Goal: Information Seeking & Learning: Learn about a topic

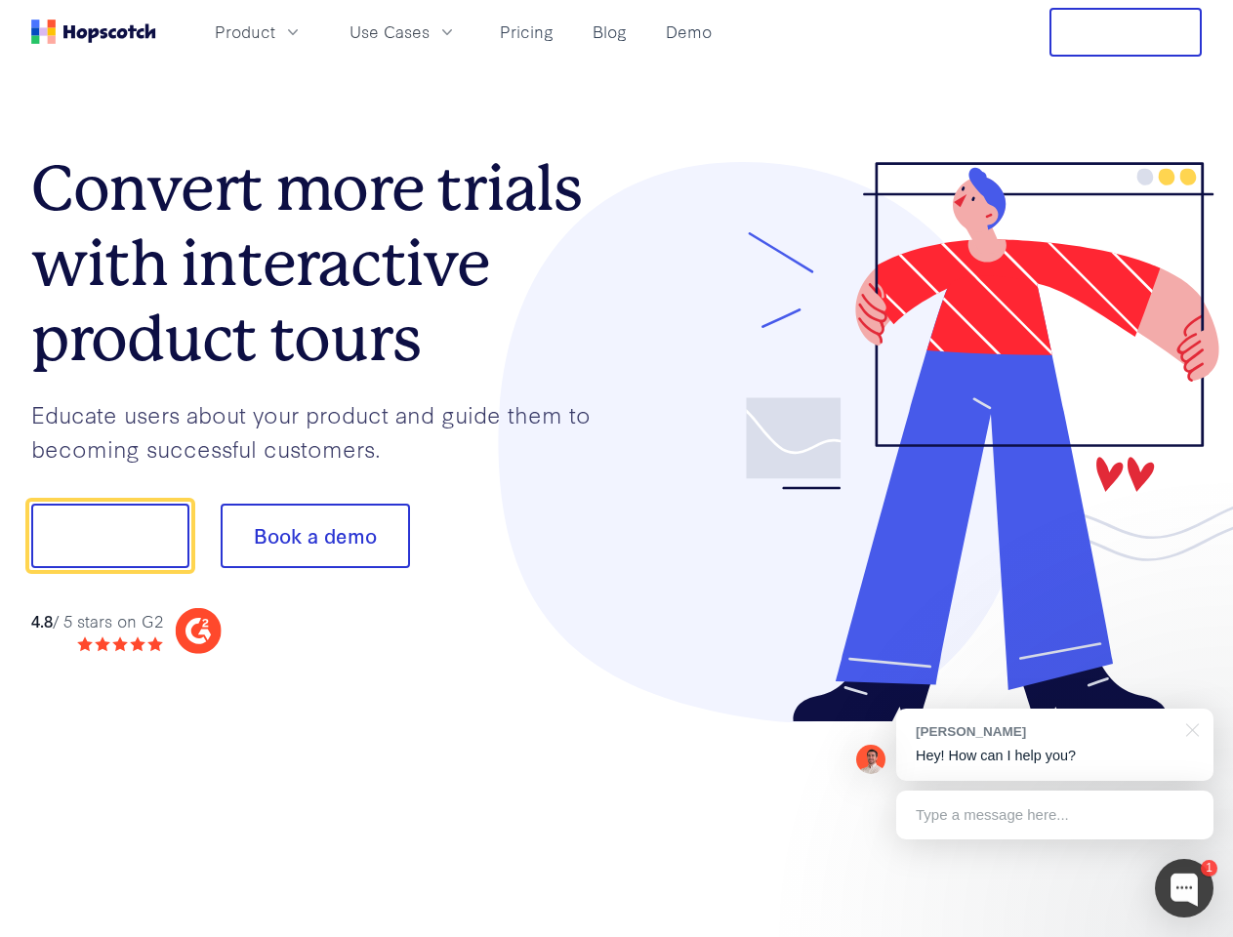
click at [617, 469] on div at bounding box center [910, 442] width 586 height 561
click at [275, 31] on span "Product" at bounding box center [245, 32] width 61 height 24
click at [430, 31] on span "Use Cases" at bounding box center [390, 32] width 80 height 24
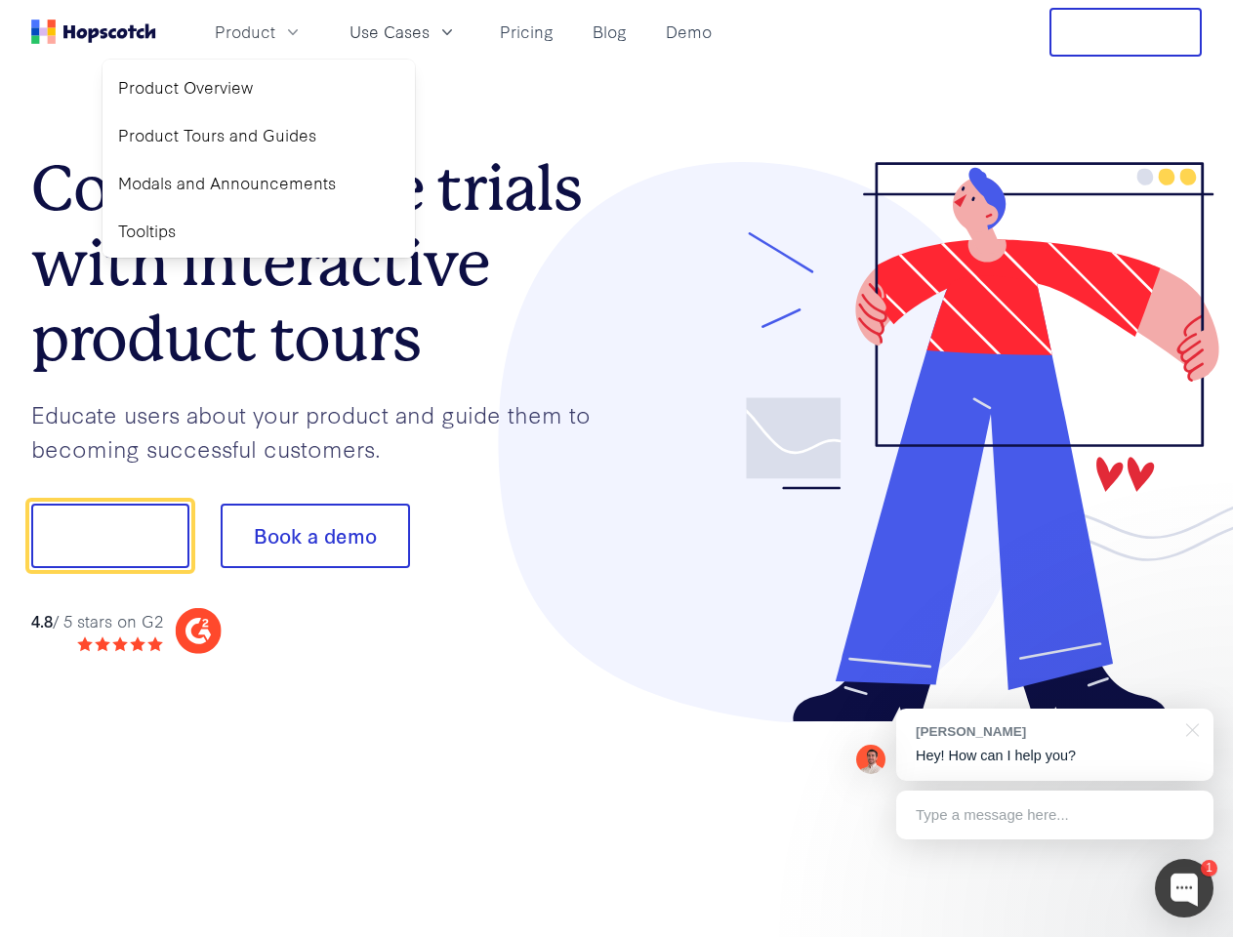
click at [1126, 32] on button "Free Trial" at bounding box center [1126, 32] width 152 height 49
click at [109, 536] on button "Show me!" at bounding box center [110, 536] width 158 height 64
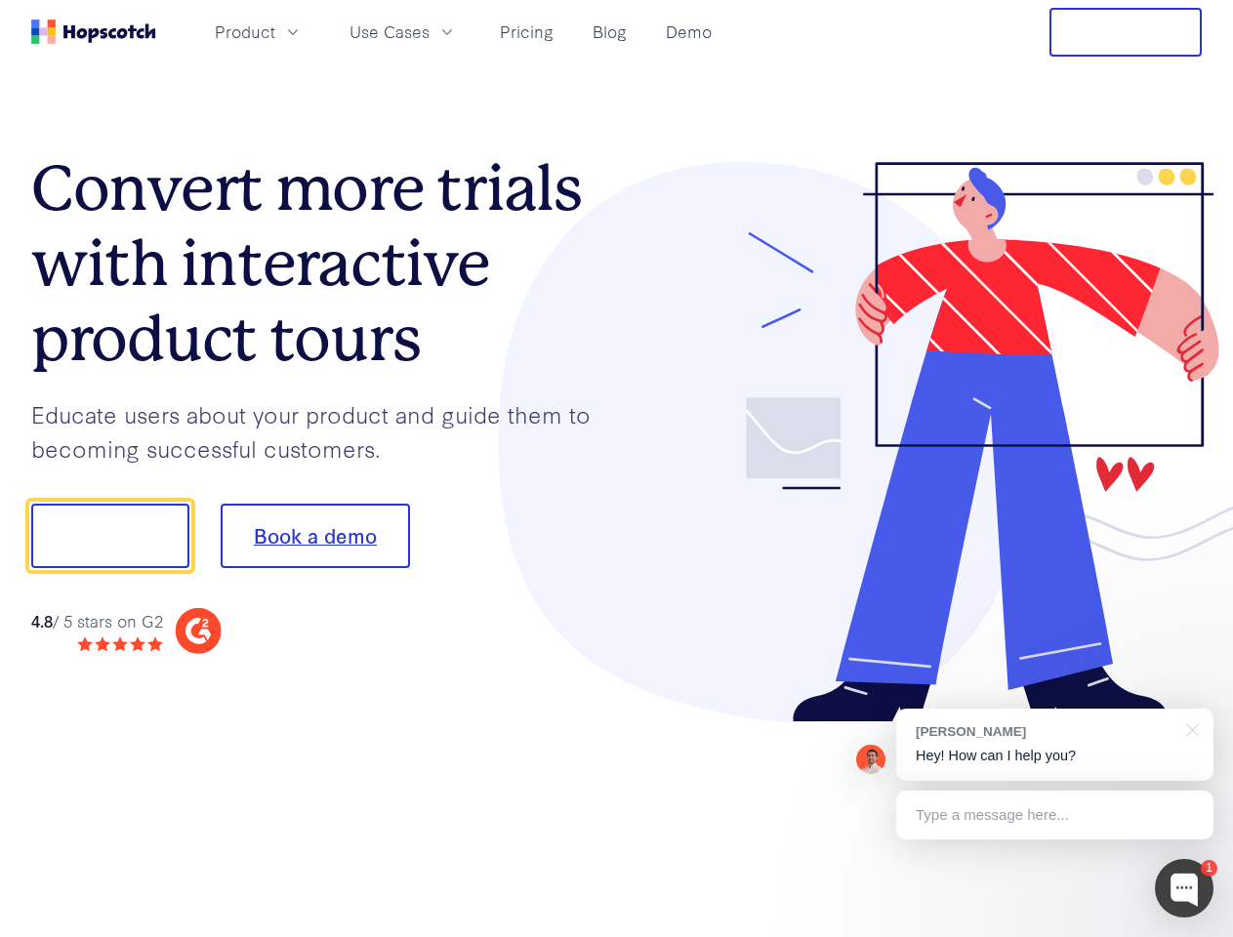
click at [314, 536] on button "Book a demo" at bounding box center [315, 536] width 189 height 64
click at [1184, 888] on div at bounding box center [1184, 888] width 59 height 59
click at [1054, 745] on div "[PERSON_NAME] Hey! How can I help you?" at bounding box center [1054, 745] width 317 height 72
click at [1189, 936] on div "1 [PERSON_NAME] Hey! How can I help you? Type a message here... Free live chat …" at bounding box center [616, 937] width 1233 height 0
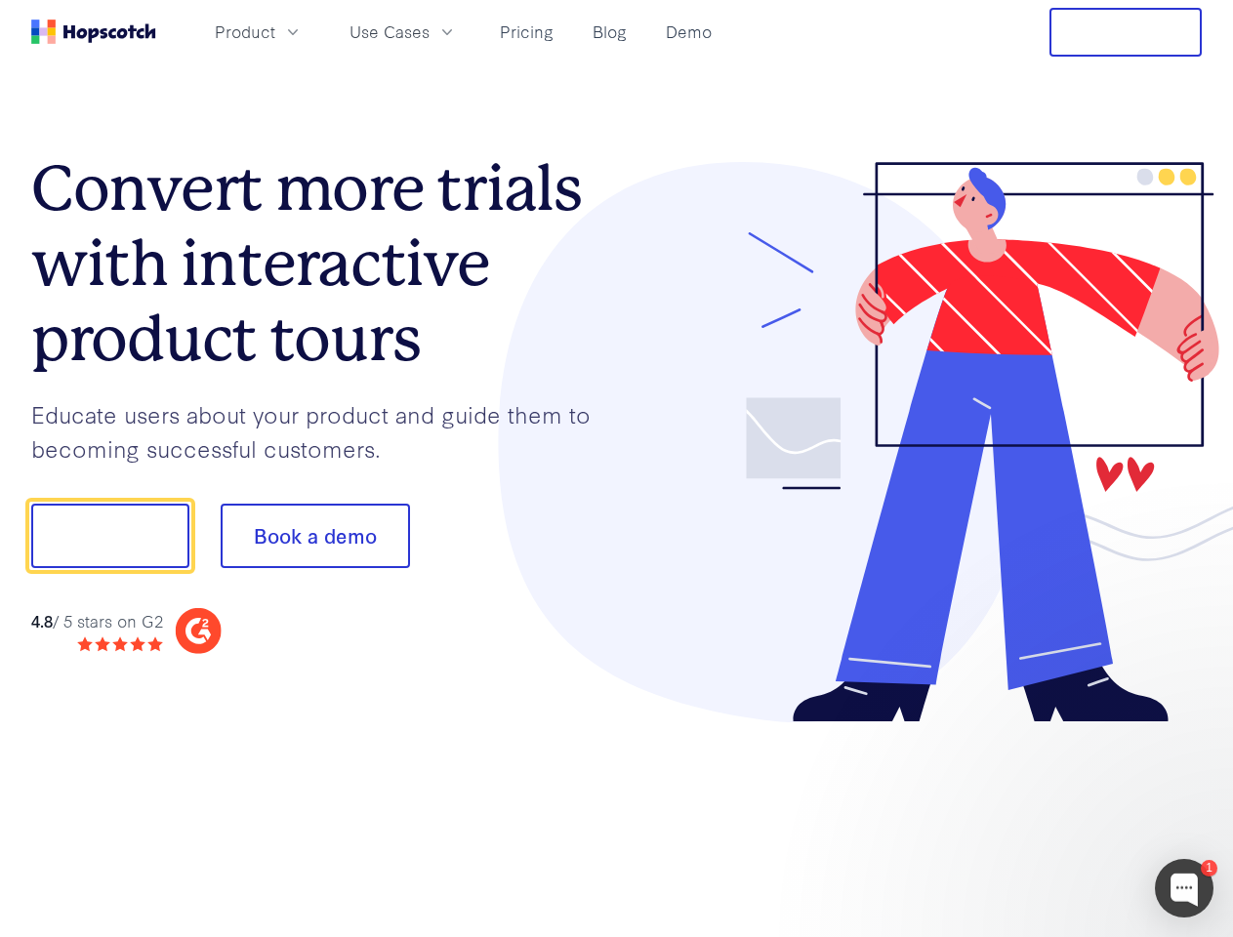
click at [1054, 815] on div at bounding box center [1030, 533] width 366 height 651
